Goal: Use online tool/utility: Utilize a website feature to perform a specific function

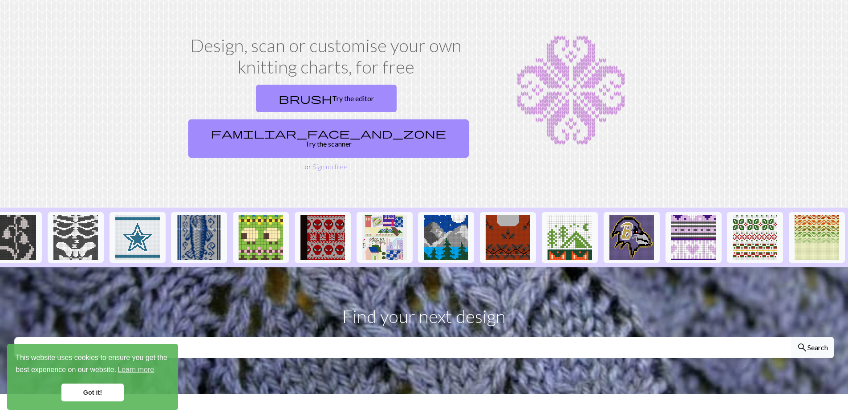
scroll to position [134, 0]
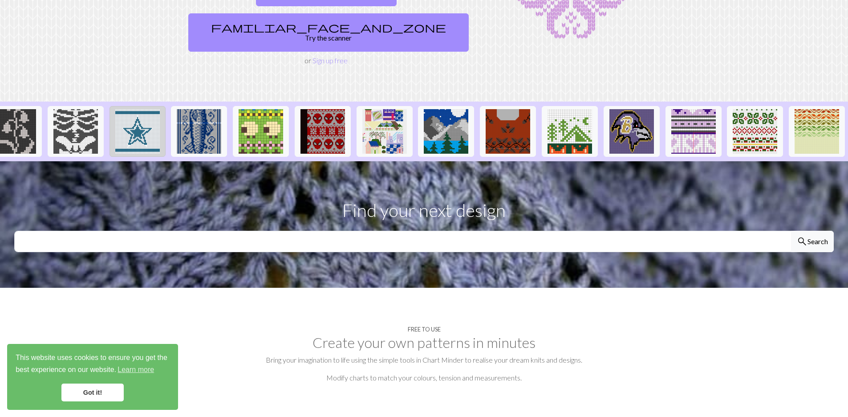
click at [129, 109] on img at bounding box center [137, 131] width 45 height 45
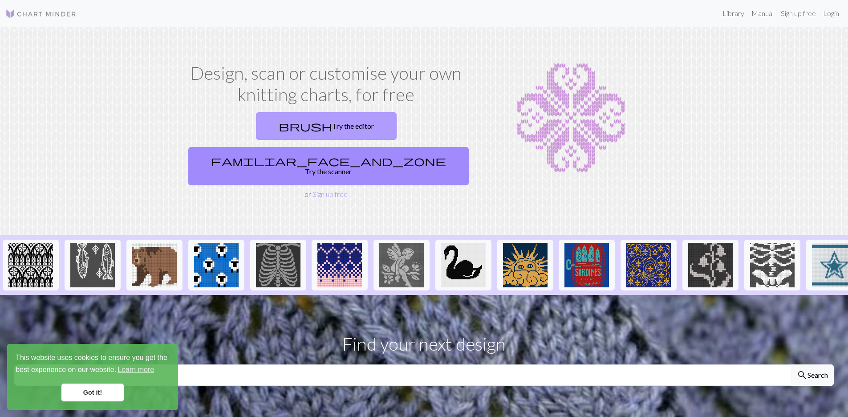
click at [284, 127] on link "brush Try the editor" at bounding box center [326, 126] width 141 height 28
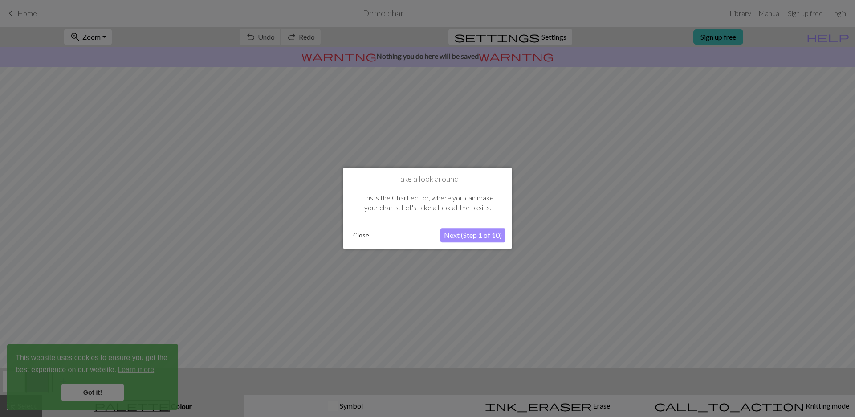
click at [364, 238] on button "Close" at bounding box center [360, 235] width 23 height 13
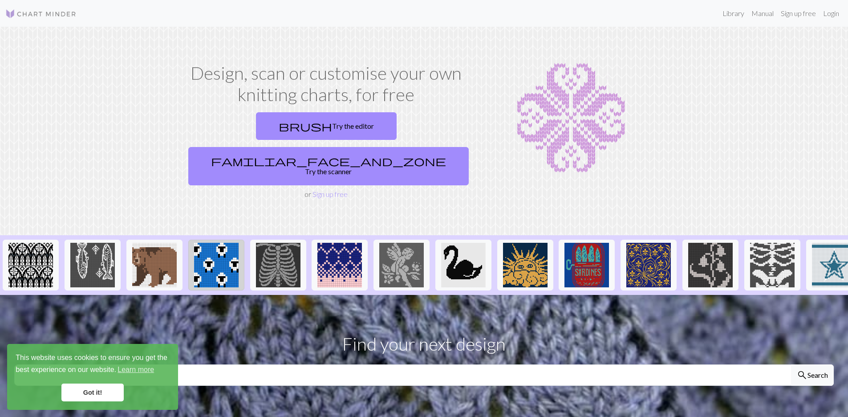
click at [205, 248] on img at bounding box center [216, 265] width 45 height 45
